Goal: Task Accomplishment & Management: Manage account settings

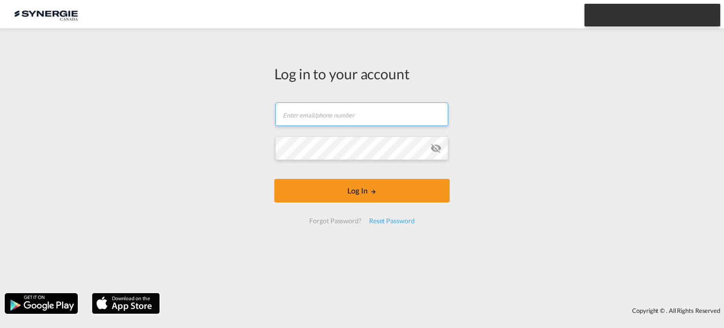
type input "[EMAIL_ADDRESS][DOMAIN_NAME]"
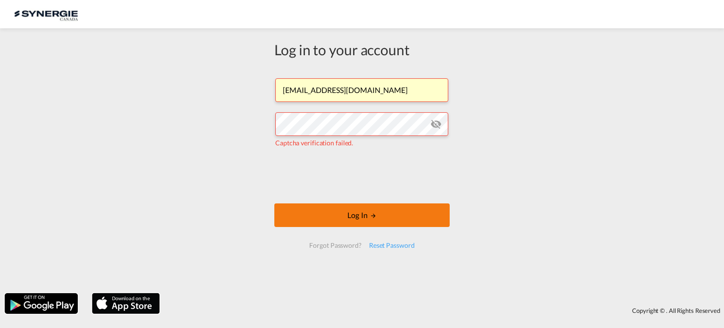
click at [364, 214] on button "Log In" at bounding box center [361, 215] width 175 height 24
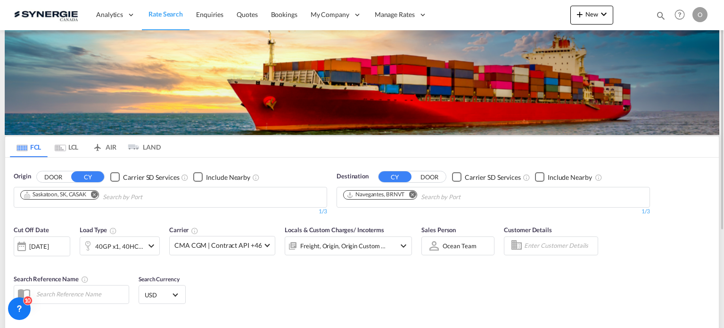
click at [661, 16] on md-icon "icon-magnify" at bounding box center [661, 15] width 10 height 10
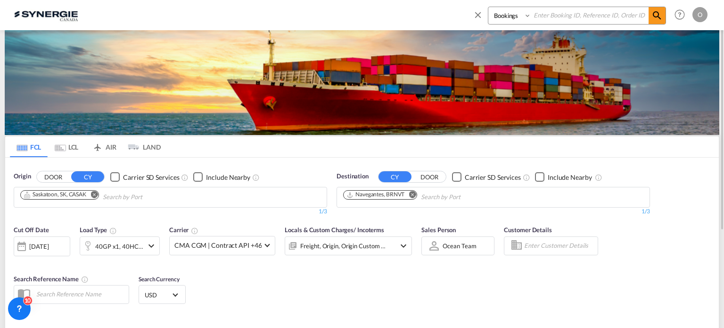
click at [505, 20] on select "Bookings Quotes Enquiries" at bounding box center [510, 15] width 45 height 17
select select "Quotes"
click at [488, 7] on select "Bookings Quotes Enquiries" at bounding box center [510, 15] width 45 height 17
paste input "SYC000015095"
type input "SYC000015095"
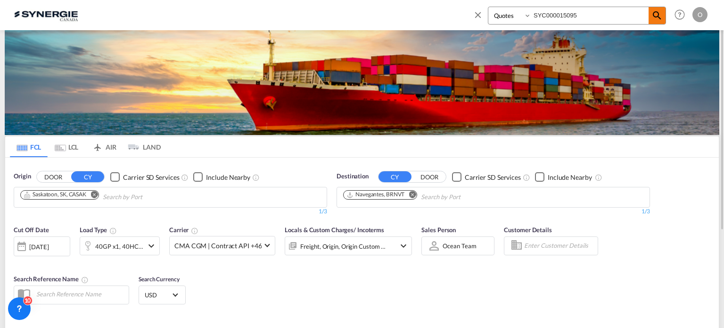
click at [656, 16] on md-icon "icon-magnify" at bounding box center [656, 15] width 11 height 11
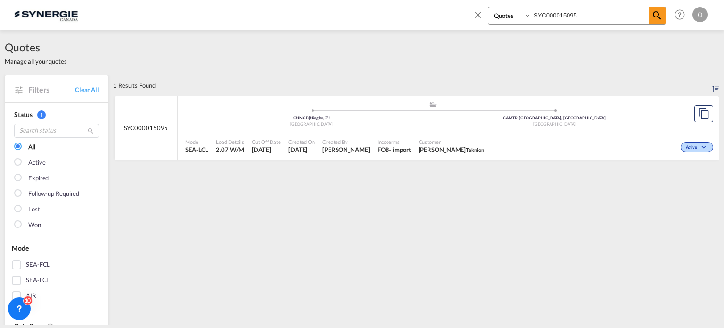
click at [388, 127] on div ".a{fill:#aaa8ad;} .a{fill:#aaa8ad;} CNNGB | Ningbo, ZJ China CAMTR | [GEOGRAPHI…" at bounding box center [432, 115] width 495 height 28
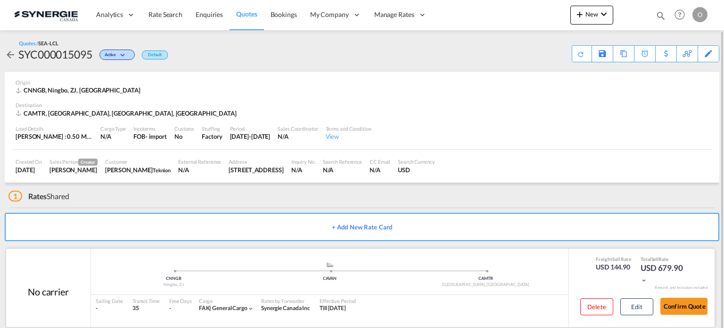
scroll to position [15, 0]
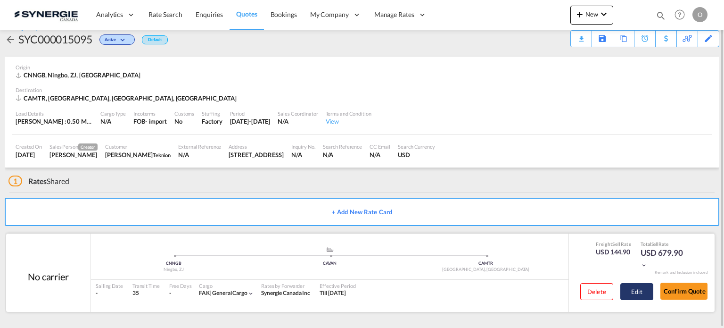
click at [630, 292] on button "Edit" at bounding box center [636, 291] width 33 height 17
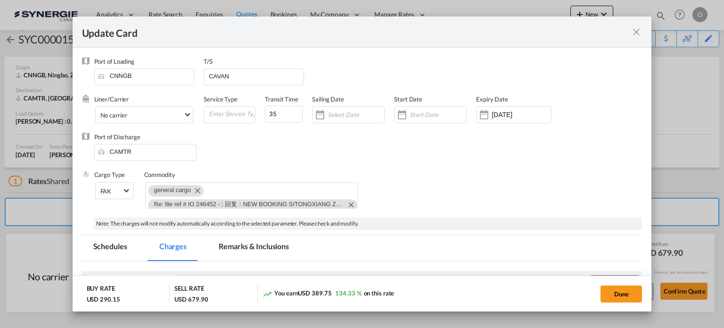
select select "per_w/m"
select select "per_shipment"
select select "flat"
select select "per_shipment"
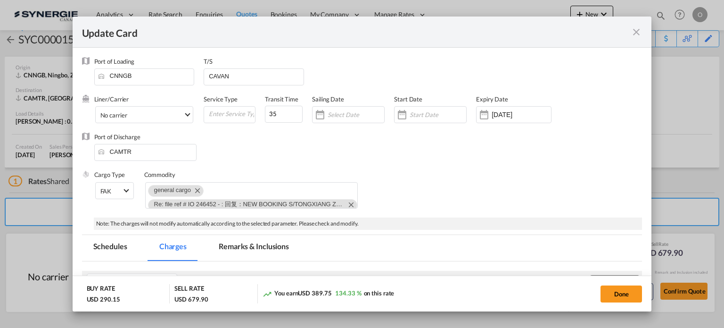
select select "per_bl"
select select "per_shipment"
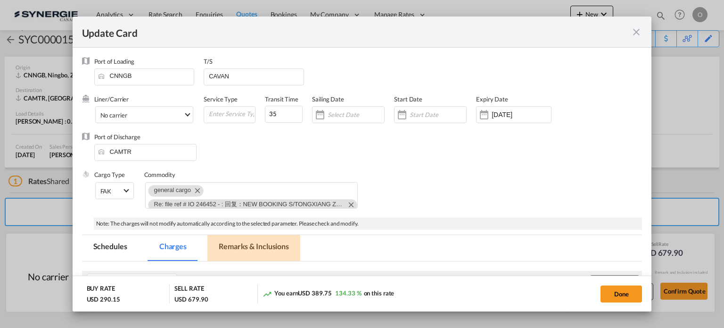
click at [259, 243] on md-tab-item "Remarks & Inclusions" at bounding box center [253, 248] width 93 height 26
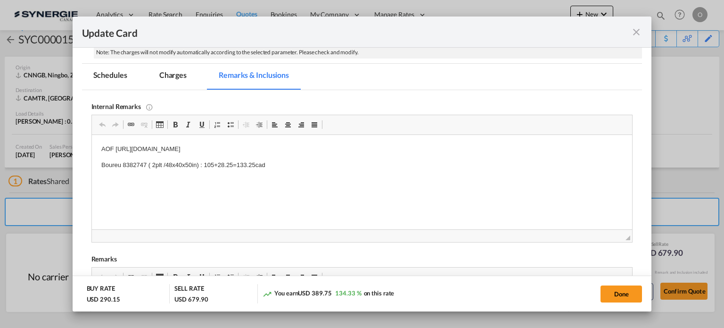
scroll to position [236, 0]
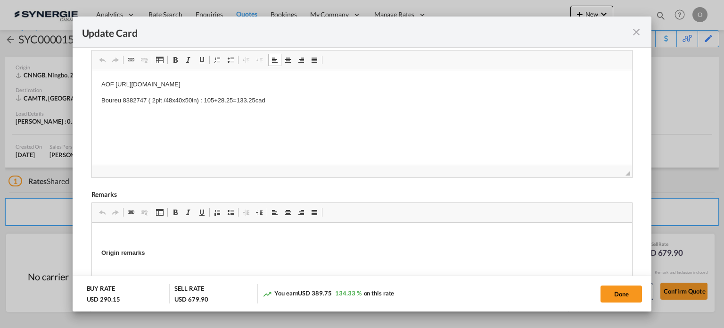
drag, startPoint x: 147, startPoint y: 99, endPoint x: 130, endPoint y: 99, distance: 17.0
click at [123, 99] on p "Boureu 8382747 ( 2plt /48x40x50in) : 105+28.25=133.25cad" at bounding box center [362, 101] width 522 height 10
click at [125, 100] on p "Boureu 8382747 ( 2plt /48x40x50in) : 105+28.25=133.25cad" at bounding box center [362, 101] width 522 height 10
drag, startPoint x: 124, startPoint y: 100, endPoint x: 129, endPoint y: 101, distance: 4.8
click at [129, 101] on p "Boureu 8382747 ( 2plt /48x40x50in) : 105+28.25=133.25cad" at bounding box center [362, 101] width 522 height 10
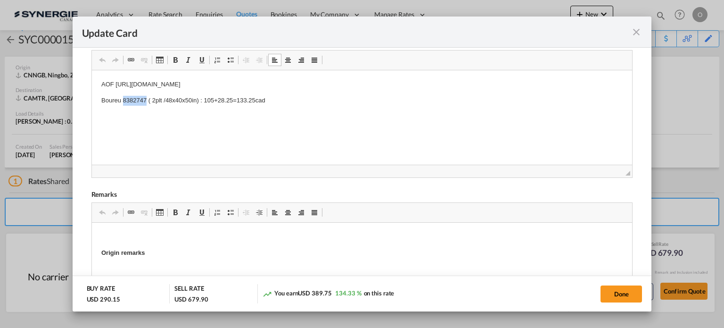
drag, startPoint x: 122, startPoint y: 100, endPoint x: 145, endPoint y: 99, distance: 23.6
click at [145, 99] on p "Boureu 8382747 ( 2plt /48x40x50in) : 105+28.25=133.25cad" at bounding box center [362, 101] width 522 height 10
copy p "8382747"
